Goal: Information Seeking & Learning: Learn about a topic

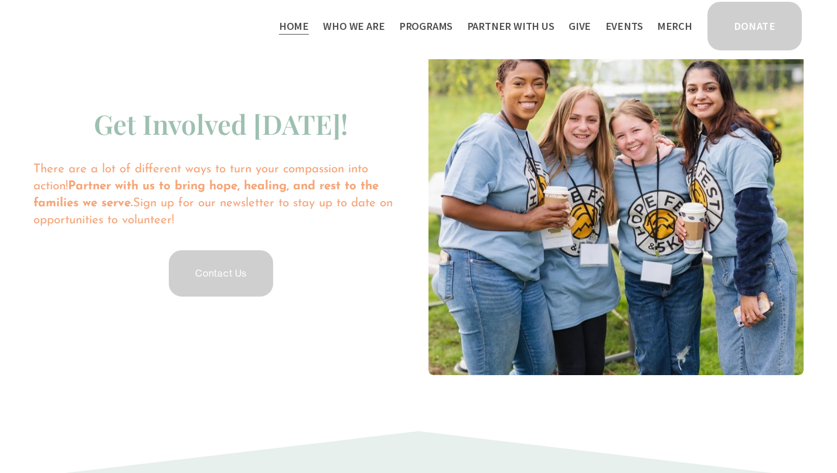
scroll to position [2494, 0]
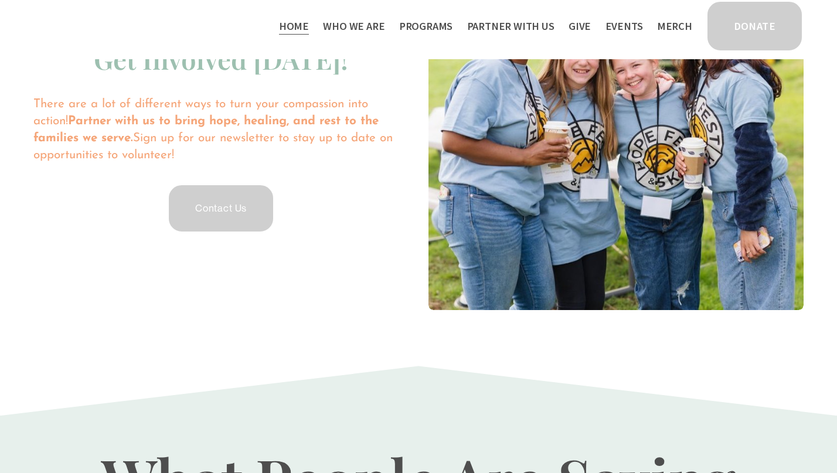
click at [428, 30] on span "Programs" at bounding box center [426, 26] width 54 height 17
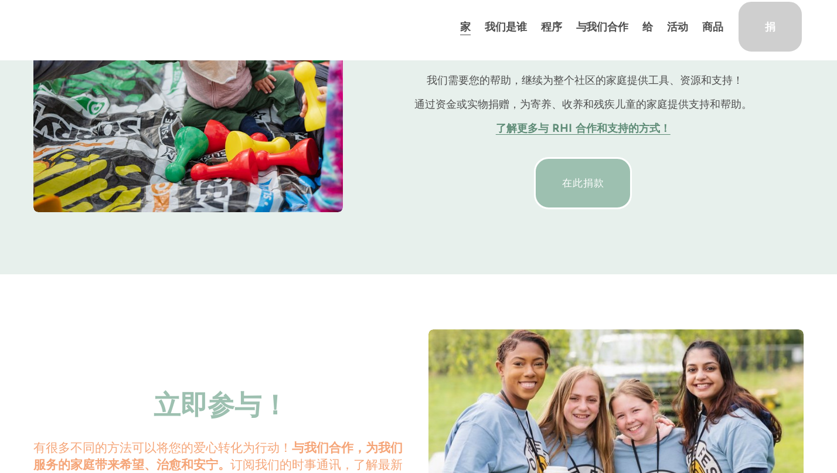
scroll to position [2348, 0]
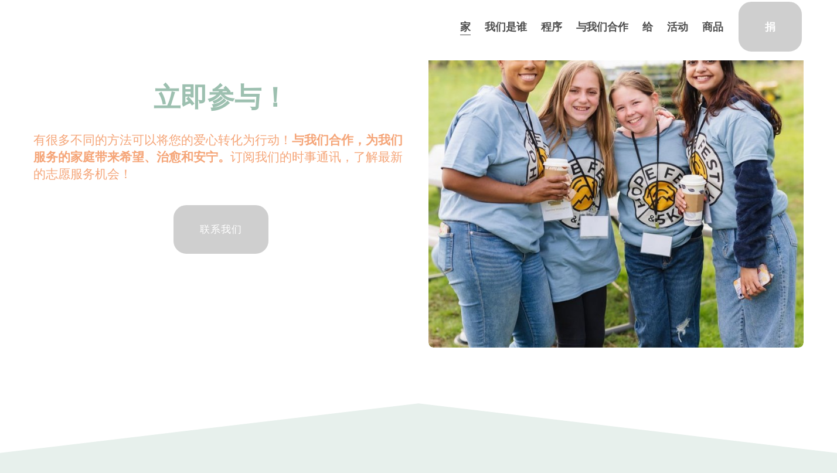
click at [387, 334] on div "立即参与！ 有很多不同的方法可以将您的爱心转化为行动！ 与我们合作，为我们服务的家庭带来希望、治愈和安宁。 订阅我们的时事通讯，了解最新的志愿服务机会！ 联系…" at bounding box center [418, 185] width 790 height 326
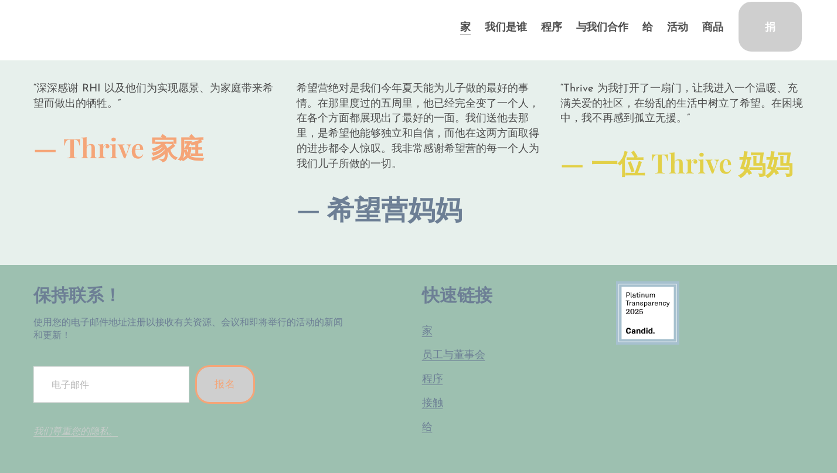
scroll to position [2933, 0]
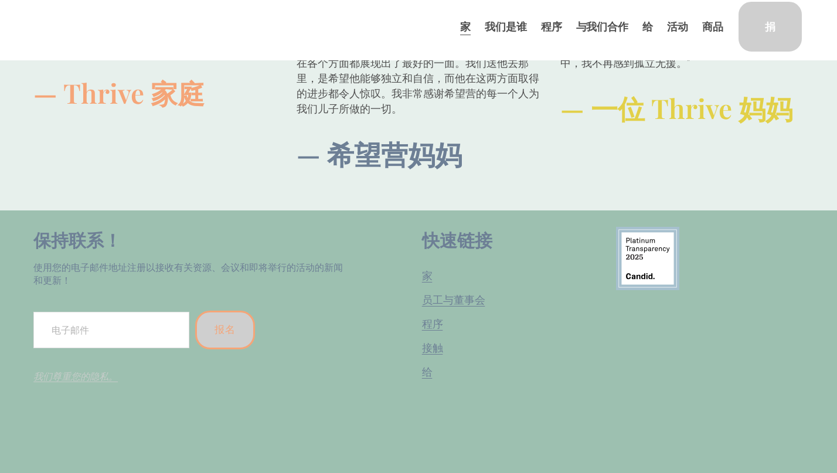
click at [0, 0] on font "员工与董事会" at bounding box center [0, 0] width 0 height 0
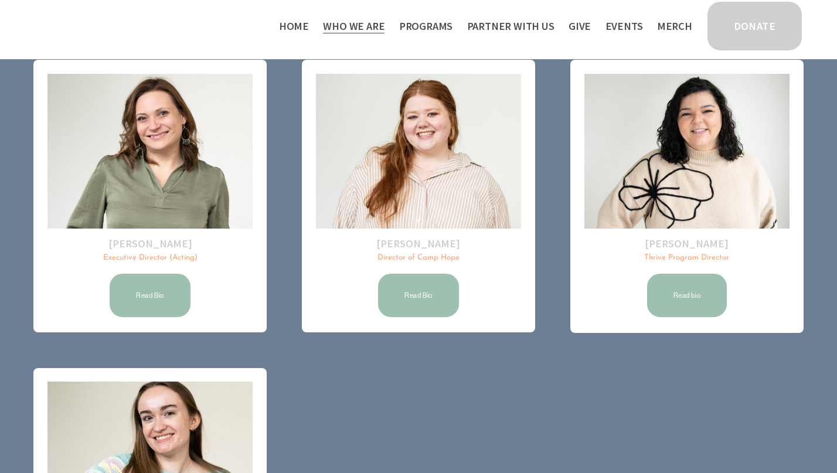
scroll to position [163, 0]
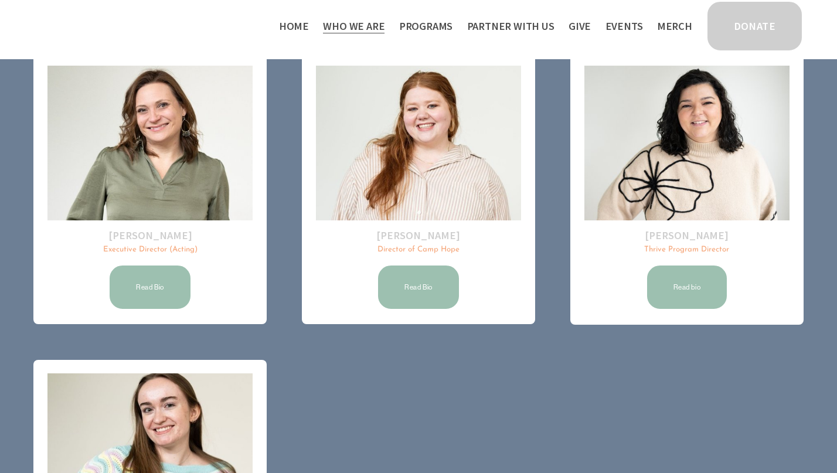
click at [453, 259] on div "Taylor Rolt Director of Camp Hope Read Bio" at bounding box center [418, 269] width 205 height 82
click at [439, 274] on link "Read Bio" at bounding box center [418, 287] width 84 height 47
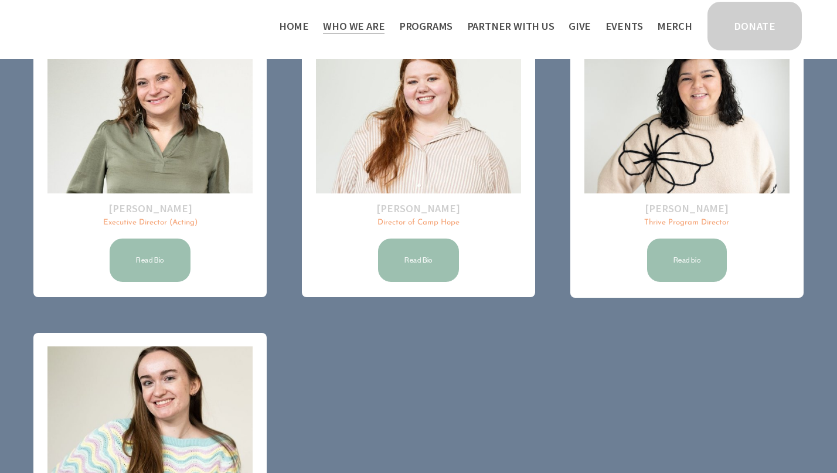
scroll to position [191, 0]
click at [442, 272] on link "Read Bio" at bounding box center [418, 259] width 84 height 47
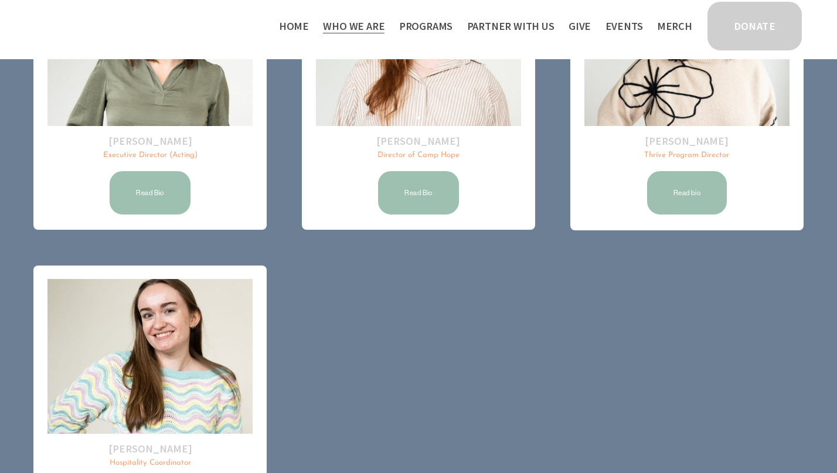
scroll to position [261, 0]
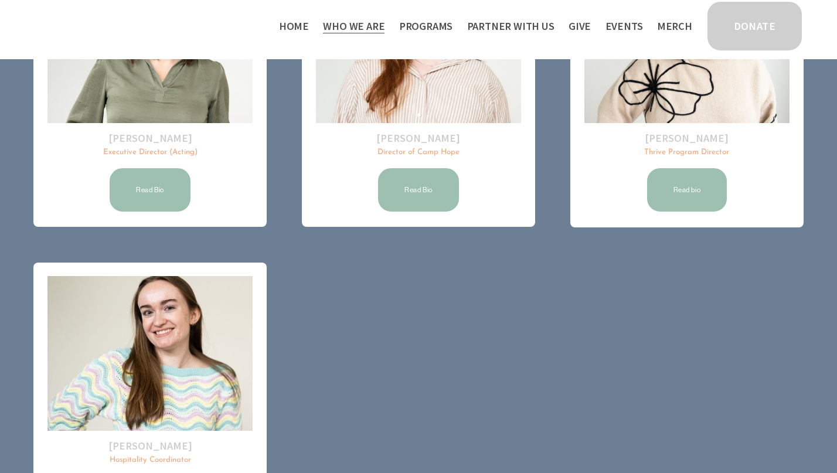
click at [418, 197] on link "Read Bio" at bounding box center [418, 189] width 84 height 47
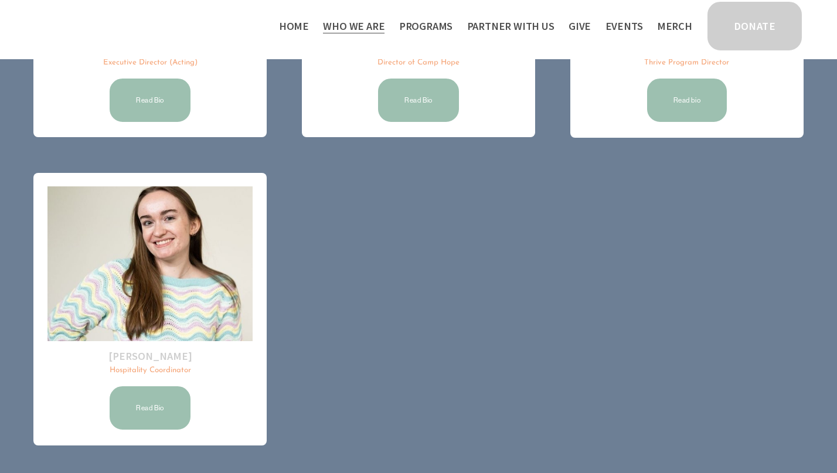
scroll to position [358, 0]
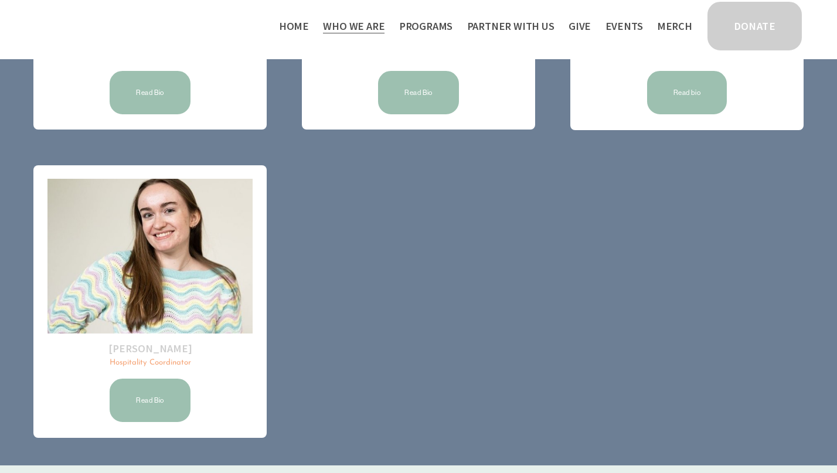
click at [175, 402] on link "Read Bio" at bounding box center [150, 400] width 84 height 47
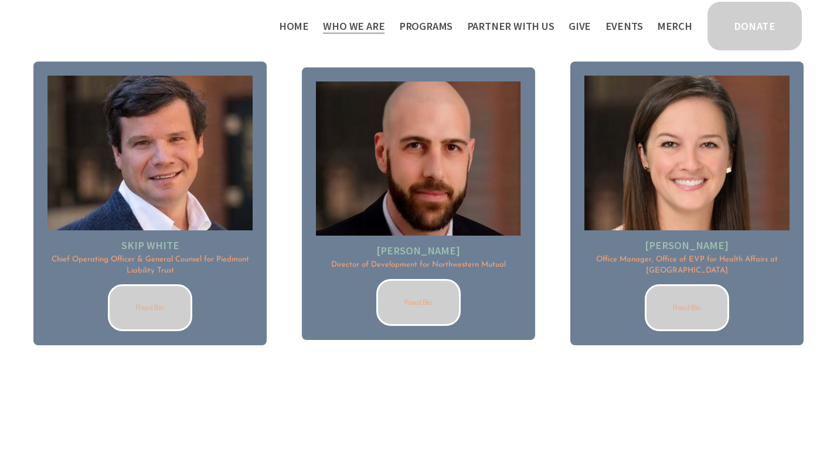
scroll to position [1731, 0]
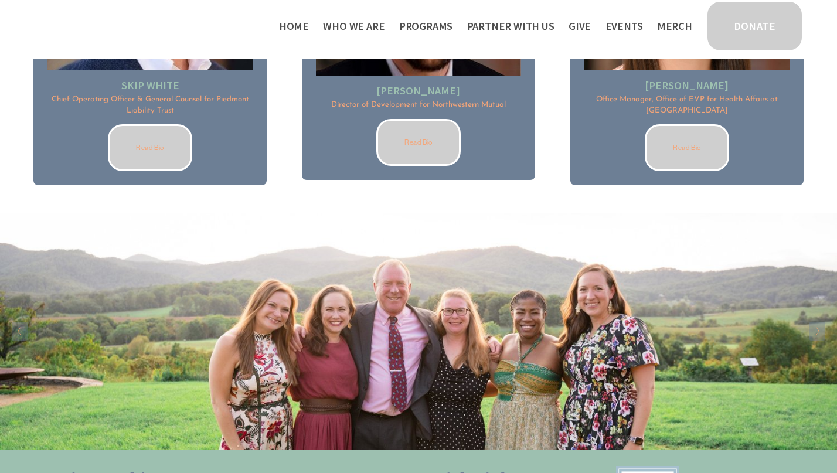
click at [440, 28] on span "Programs" at bounding box center [426, 26] width 54 height 17
click at [0, 0] on span "Thrive Support Groups" at bounding box center [0, 0] width 0 height 0
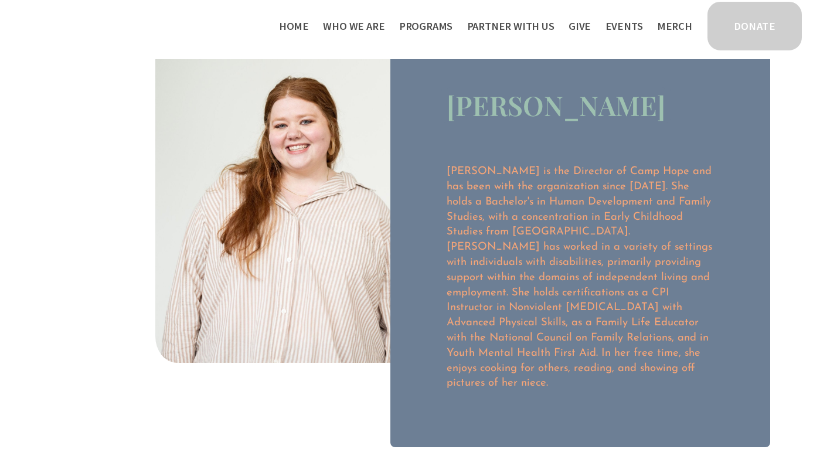
scroll to position [67, 0]
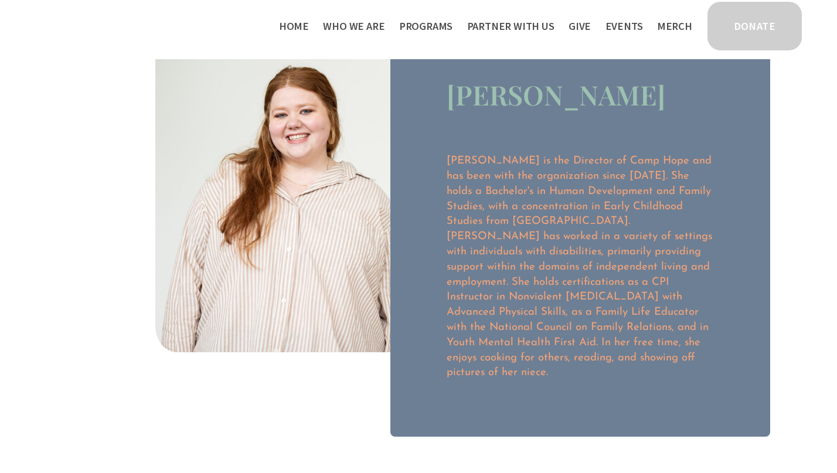
click at [555, 98] on h3 "[PERSON_NAME]" at bounding box center [555, 94] width 219 height 36
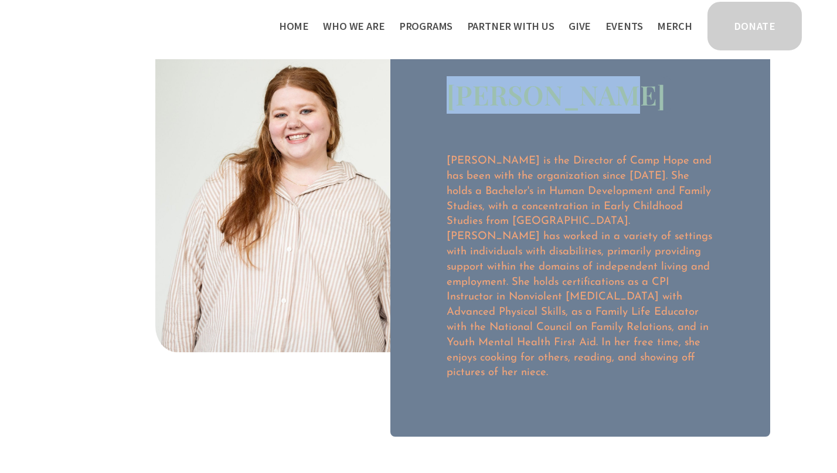
drag, startPoint x: 578, startPoint y: 102, endPoint x: 448, endPoint y: 100, distance: 130.6
click at [448, 100] on h3 "[PERSON_NAME]" at bounding box center [555, 94] width 219 height 36
copy h3 "[PERSON_NAME]"
click at [414, 109] on div "[PERSON_NAME] [PERSON_NAME] is the Director of [GEOGRAPHIC_DATA] and has been w…" at bounding box center [580, 228] width 380 height 416
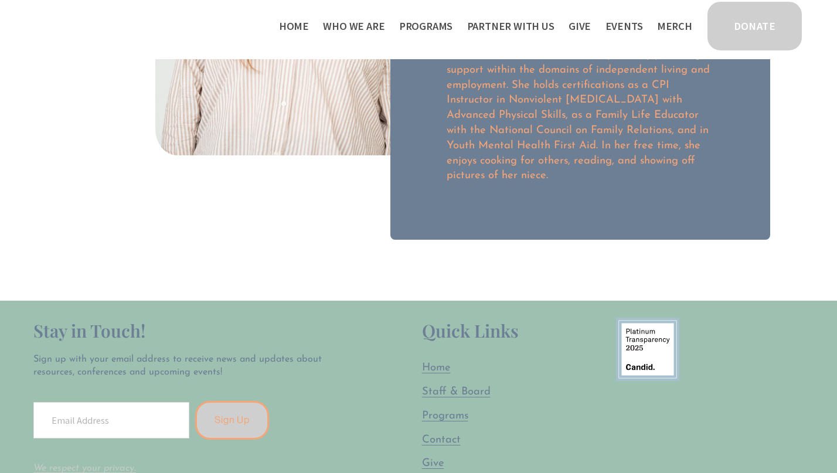
scroll to position [0, 0]
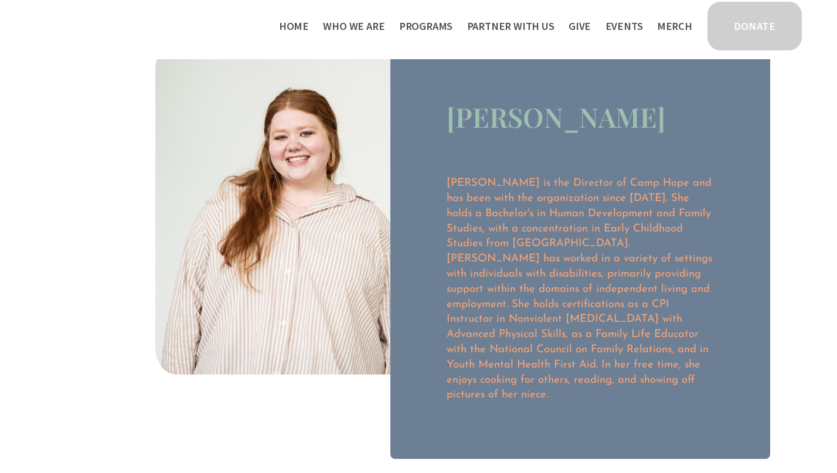
scroll to position [43, 0]
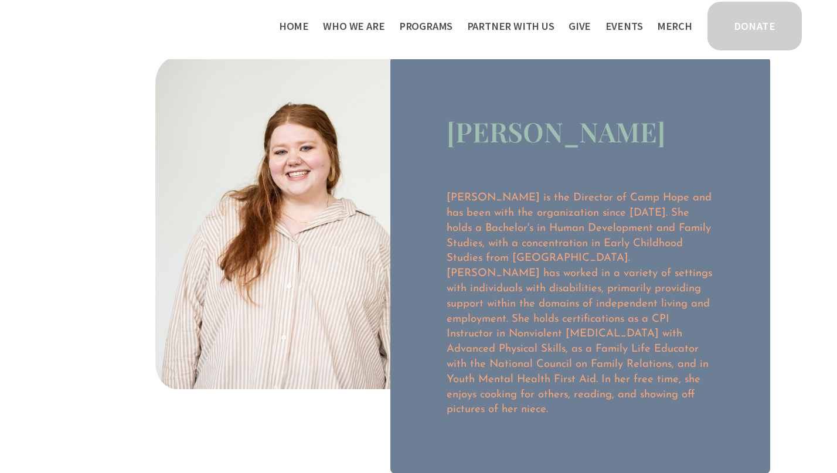
scroll to position [31, 0]
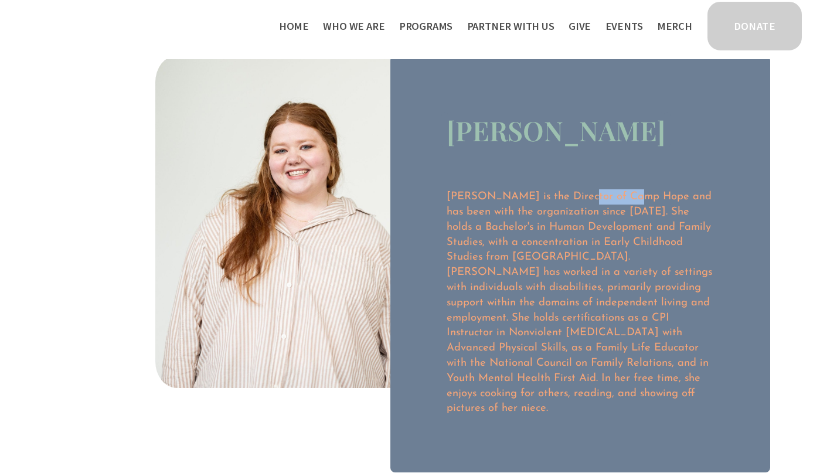
drag, startPoint x: 567, startPoint y: 199, endPoint x: 625, endPoint y: 198, distance: 58.0
click at [624, 198] on p "Taylor is the Director of Camp Hope and has been with the organization since 20…" at bounding box center [579, 302] width 267 height 227
copy p "Camp Hope"
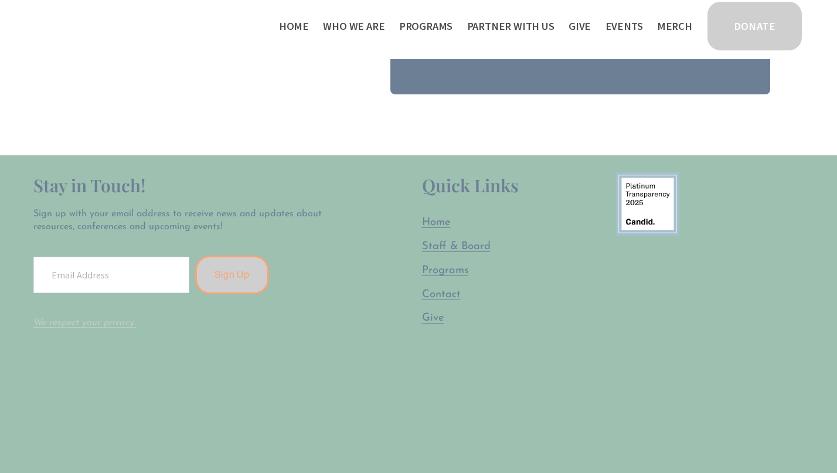
scroll to position [419, 0]
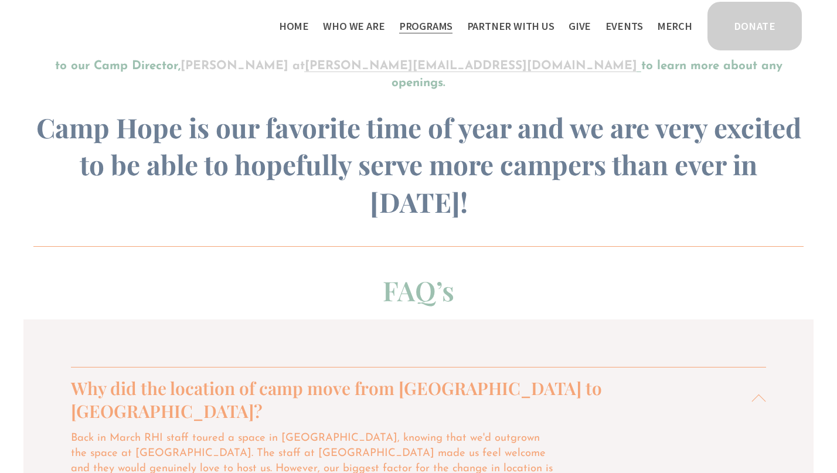
scroll to position [1251, 0]
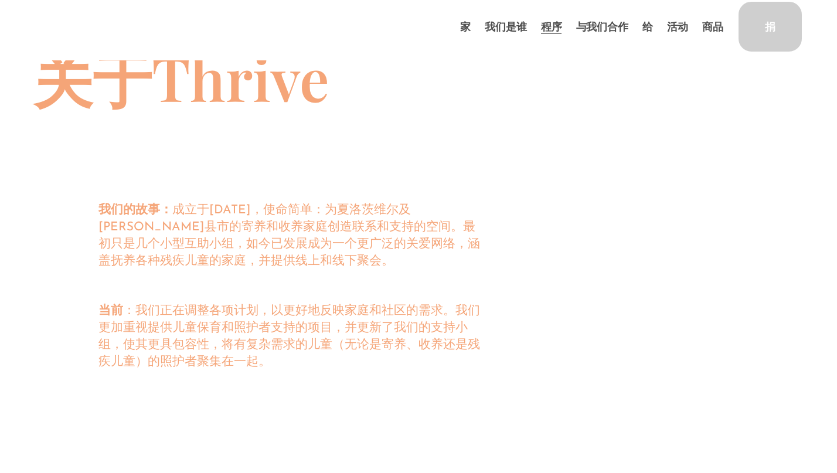
scroll to position [776, 0]
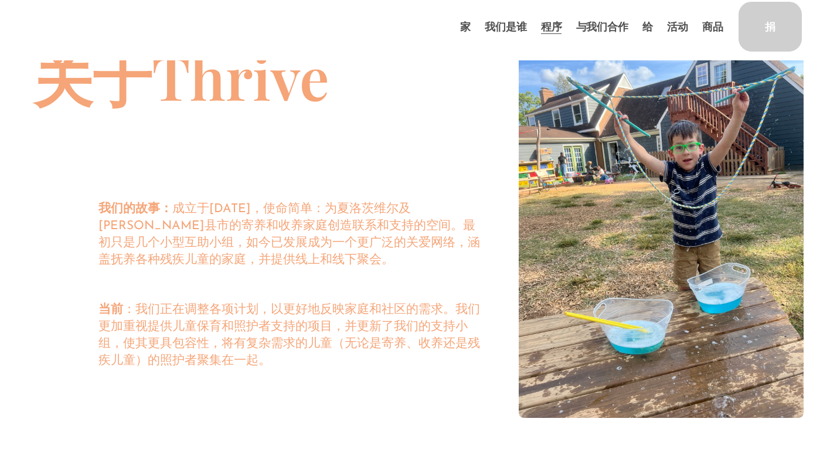
click at [426, 357] on p "当前 ：我们正在调整各项计划，以更好地反映家庭和社区的需求。我们更加重视提供儿童保育和照护者支持的项目，并更新了我们的支持小组，使其更具包容性，将有复杂需求的…" at bounding box center [288, 335] width 381 height 68
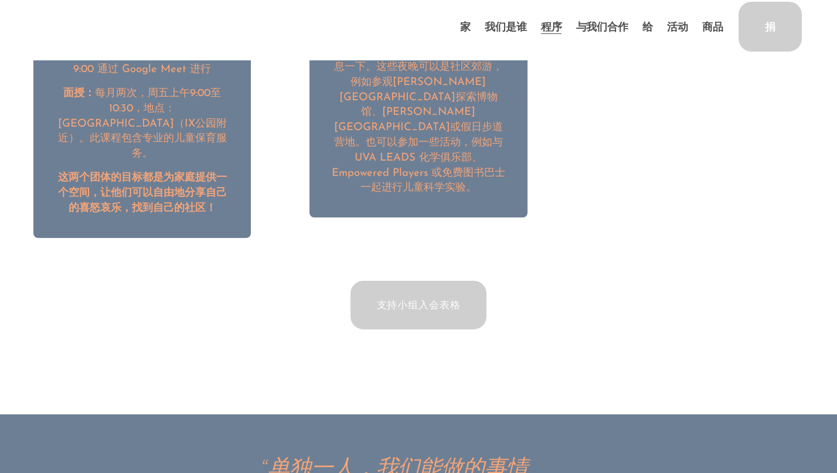
scroll to position [1798, 0]
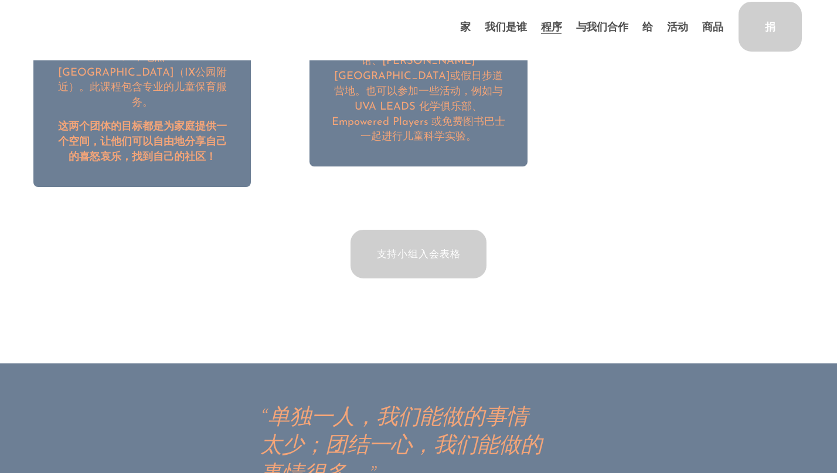
click at [0, 0] on font "希望营" at bounding box center [0, 0] width 0 height 0
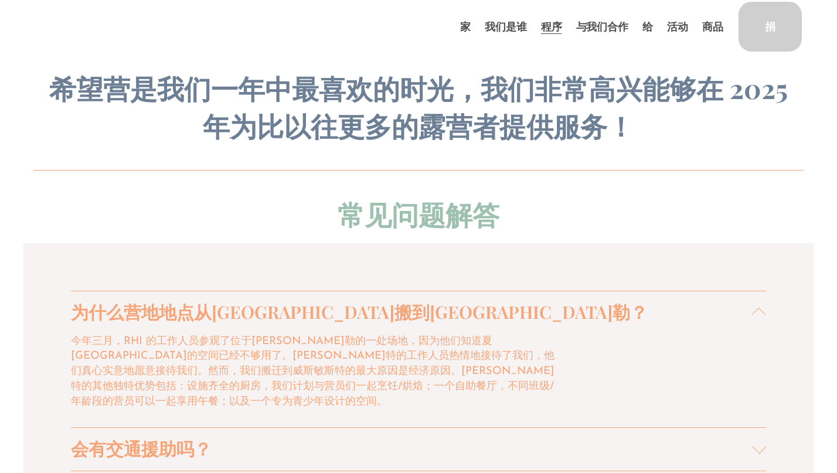
scroll to position [1210, 0]
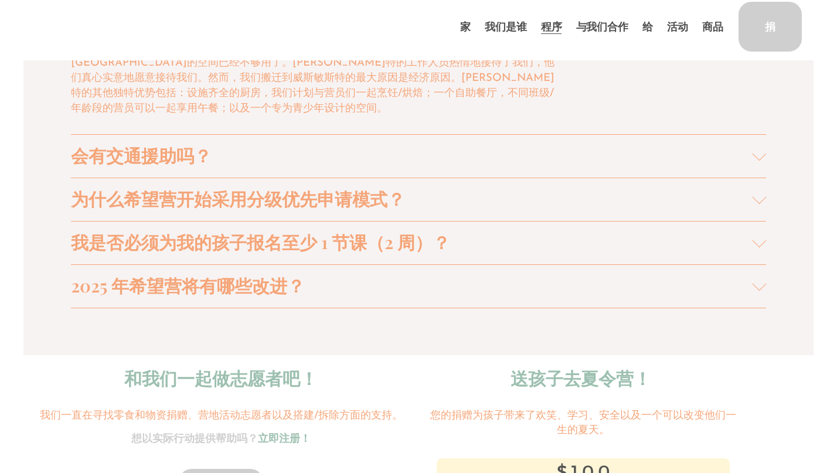
click at [0, 0] on font "项目合作伙伴" at bounding box center [0, 0] width 0 height 0
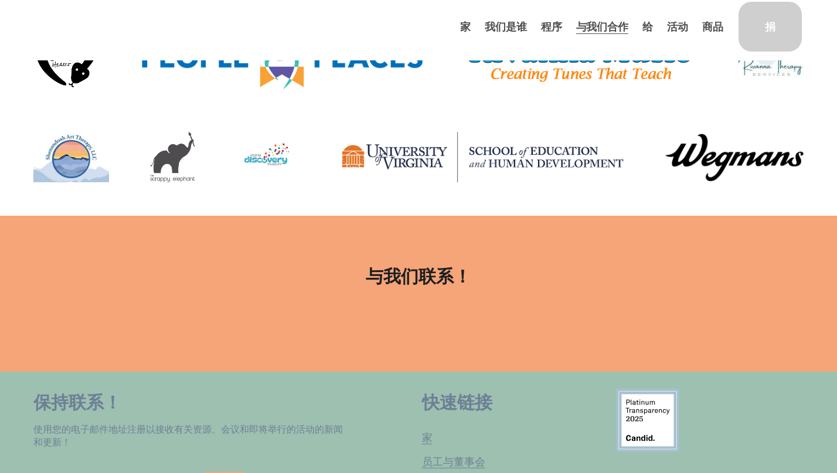
scroll to position [274, 0]
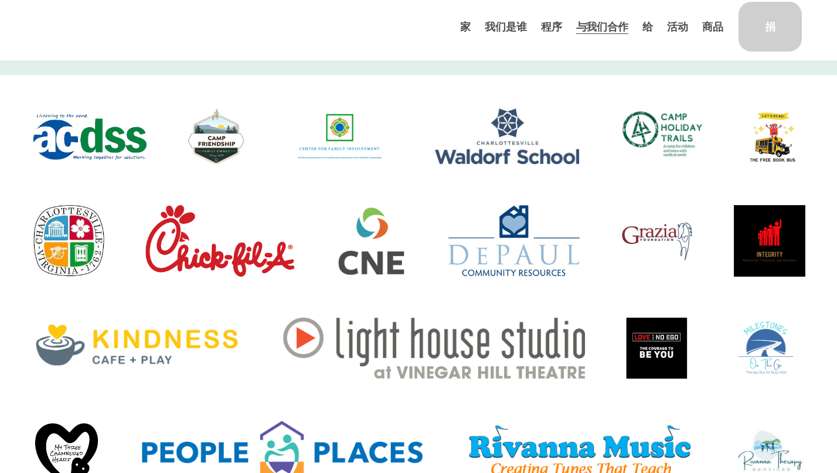
click at [0, 0] on font "任务伙伴" at bounding box center [0, 0] width 0 height 0
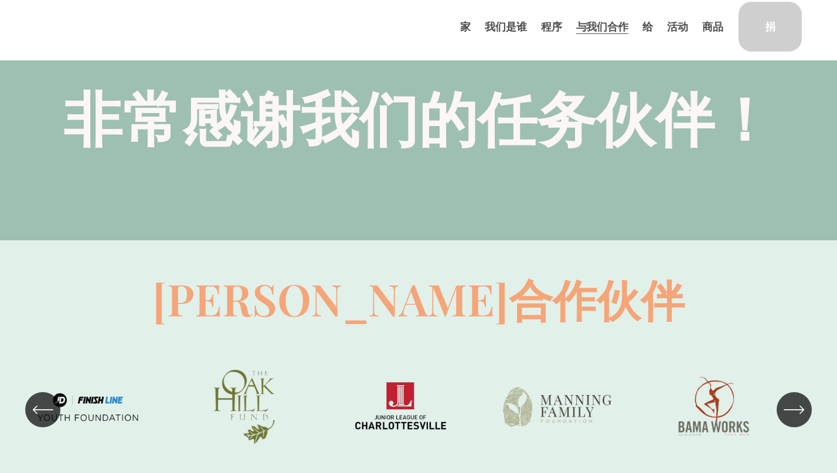
scroll to position [742, 0]
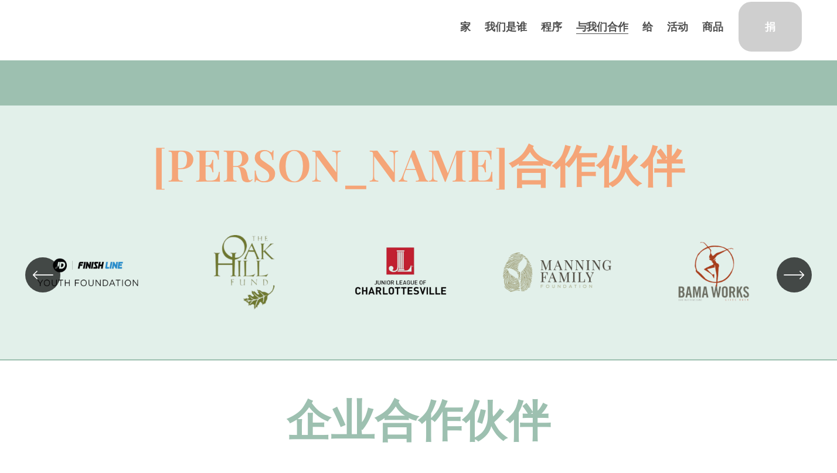
click at [645, 27] on font "给" at bounding box center [647, 26] width 11 height 13
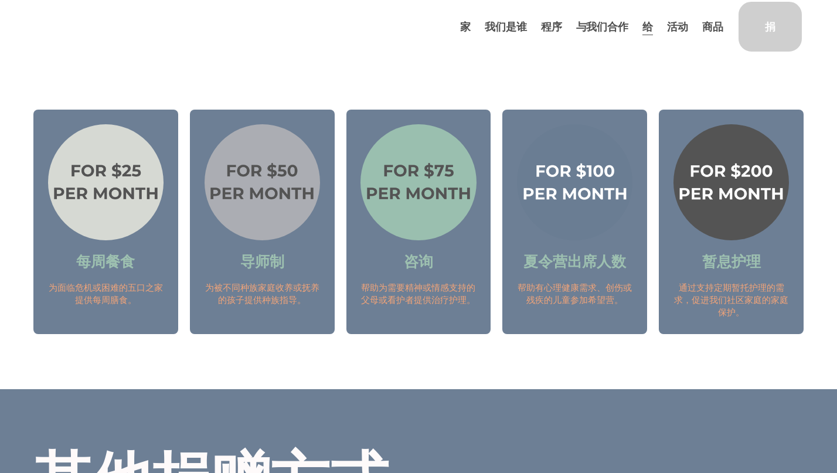
scroll to position [1176, 0]
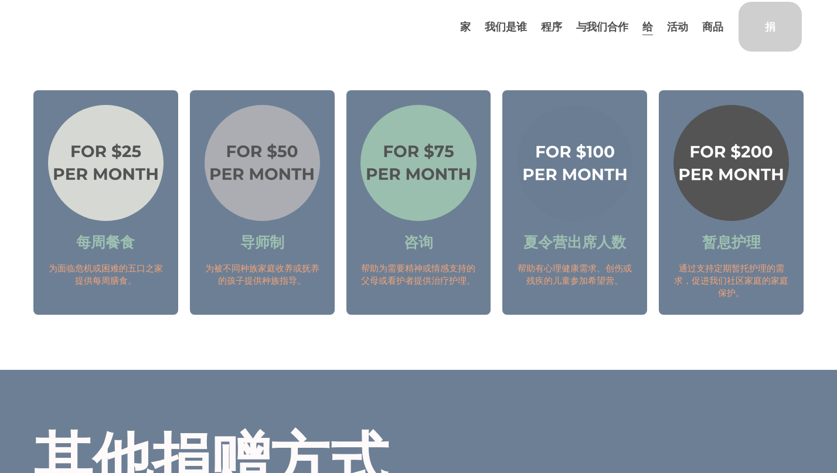
click at [0, 0] on font "蓬勃发展的支持小组" at bounding box center [0, 0] width 0 height 0
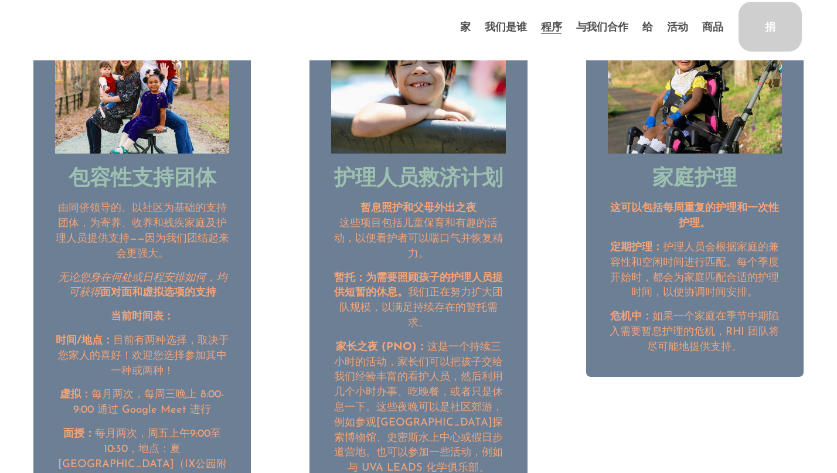
scroll to position [1405, 0]
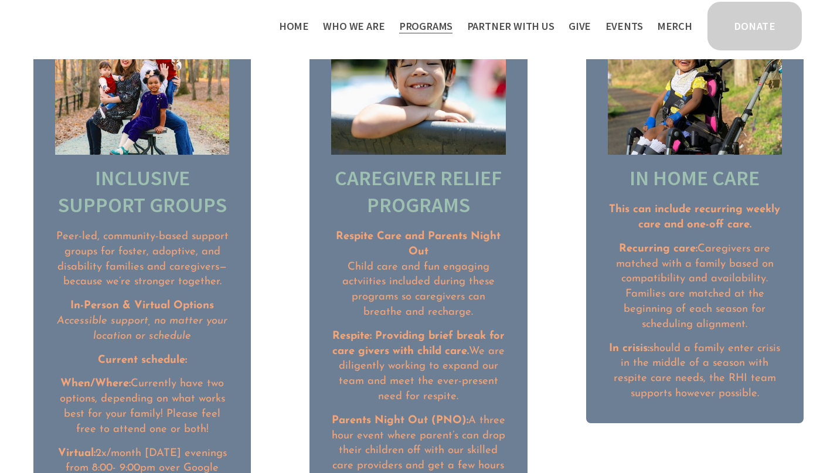
click at [571, 180] on ul "Inclusive Support Groups Peer-led, community-based support groups for foster, a…" at bounding box center [418, 349] width 837 height 695
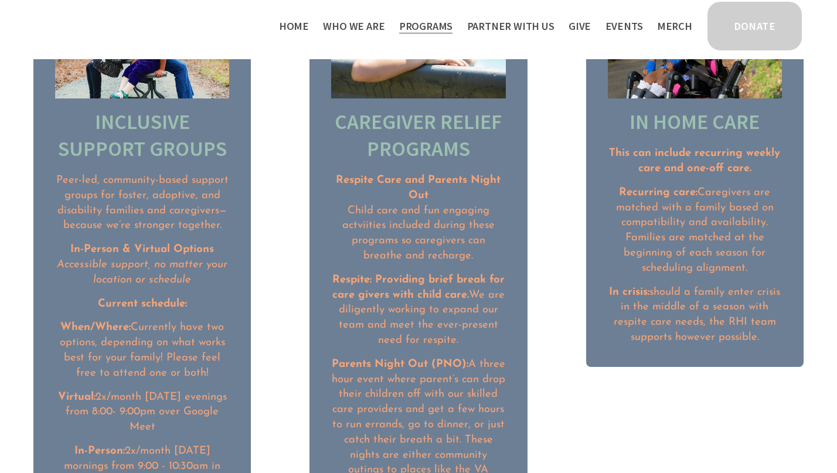
scroll to position [1471, 0]
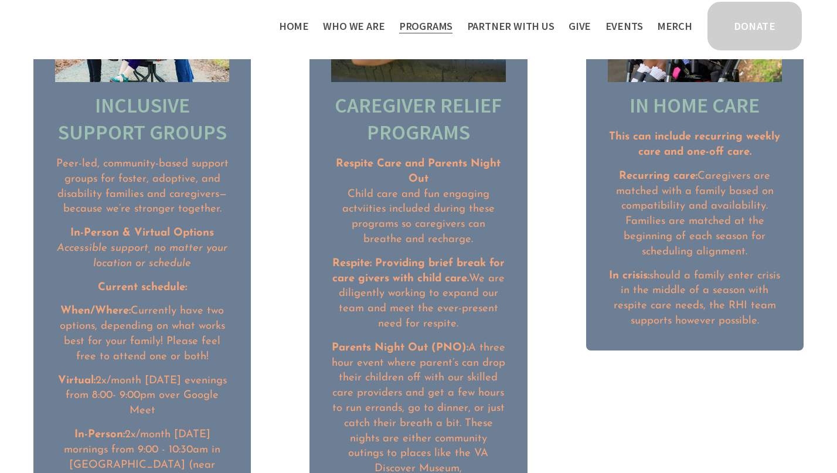
click at [523, 26] on span "Partner With Us" at bounding box center [510, 26] width 87 height 17
click at [514, 27] on span "Partner With Us" at bounding box center [510, 26] width 87 height 17
click at [0, 0] on span "Program Partners" at bounding box center [0, 0] width 0 height 0
